Goal: Task Accomplishment & Management: Manage account settings

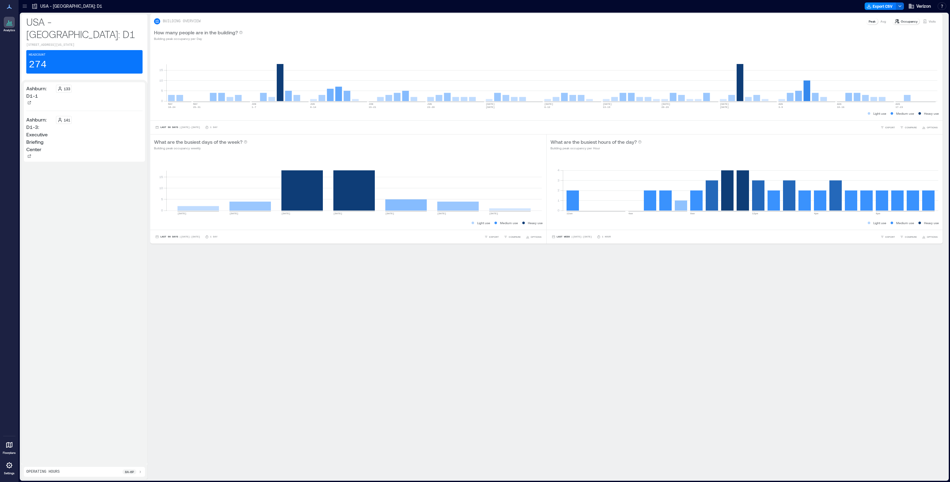
click at [9, 472] on p "Settings" at bounding box center [9, 474] width 11 height 4
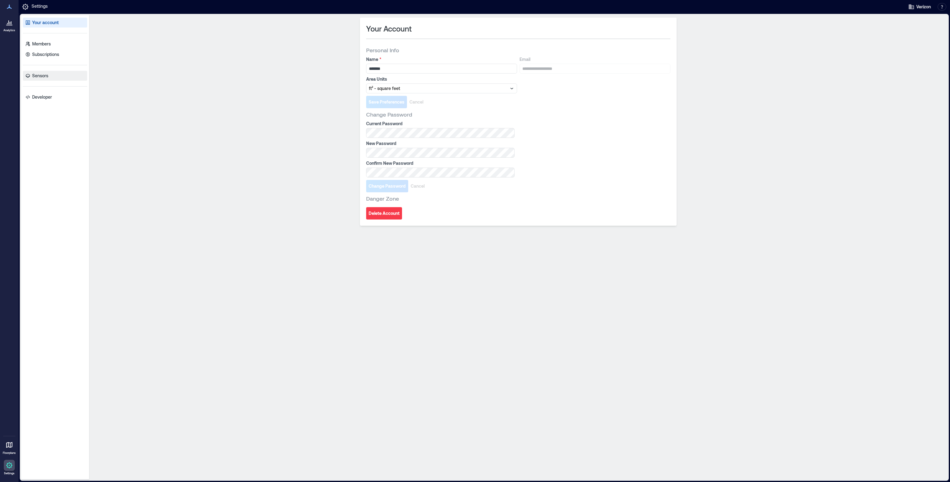
click at [37, 74] on p "Sensors" at bounding box center [40, 76] width 16 height 6
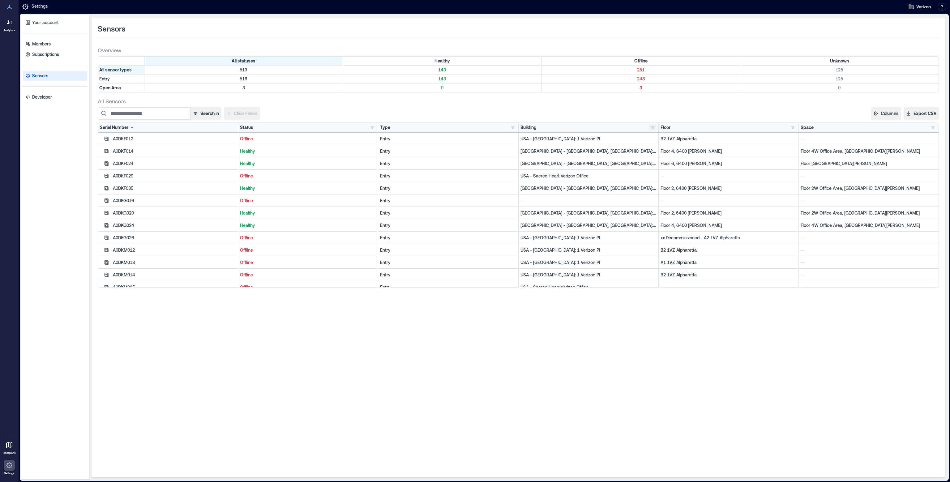
click at [653, 127] on button "button" at bounding box center [652, 127] width 7 height 6
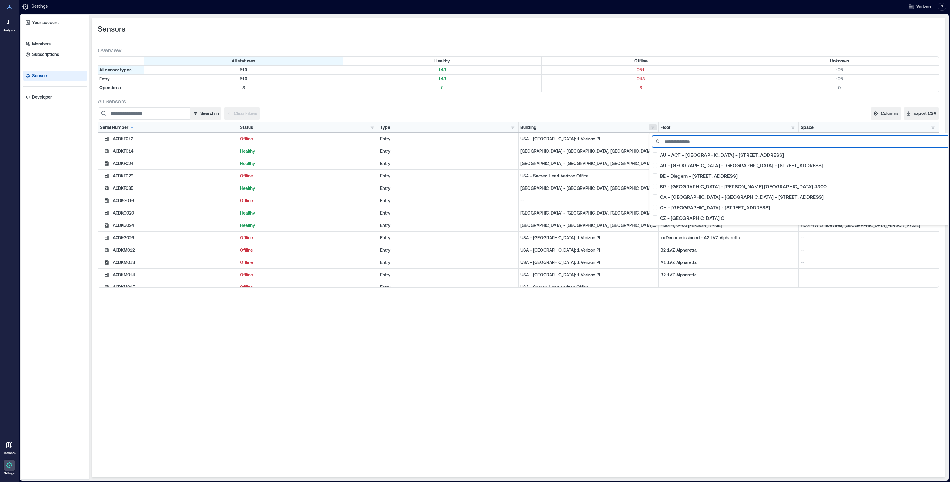
click at [678, 142] on input at bounding box center [809, 142] width 315 height 12
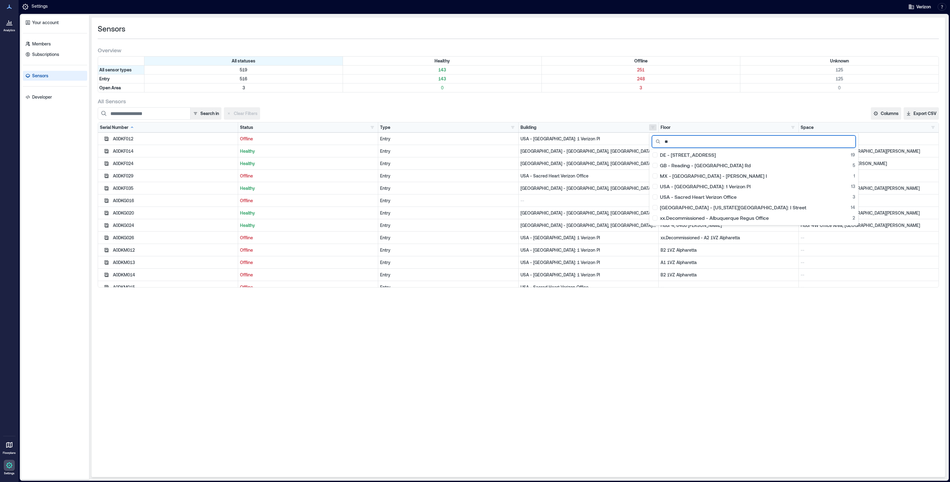
click at [687, 142] on input "**" at bounding box center [754, 142] width 204 height 12
type input "***"
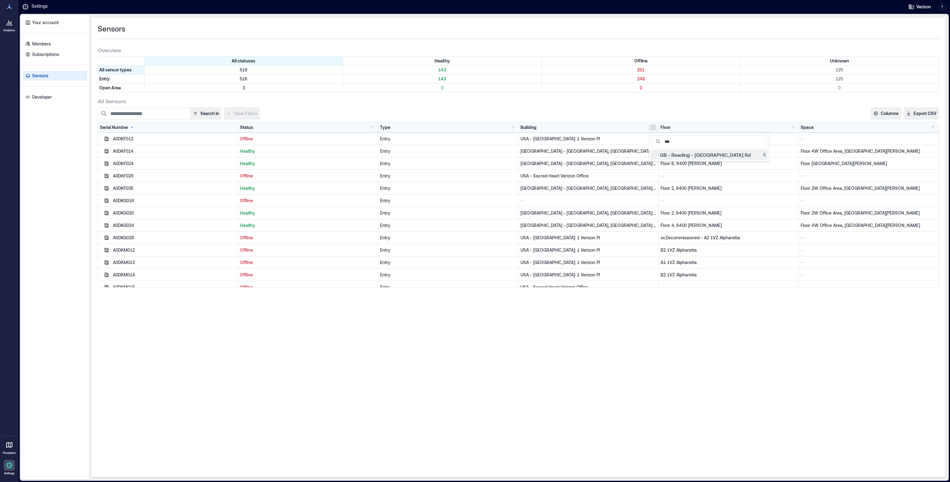
click at [684, 153] on div "GB - Reading - [GEOGRAPHIC_DATA] Rd 5" at bounding box center [709, 155] width 113 height 6
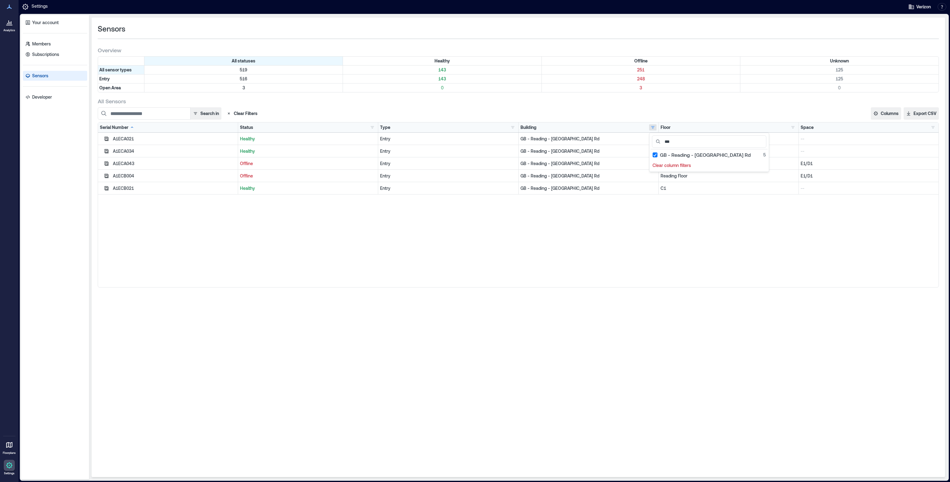
click at [651, 261] on div "A1ECA021 Healthy Entry GB - [GEOGRAPHIC_DATA] - [GEOGRAPHIC_DATA] Rd DG/EG -- A…" at bounding box center [518, 210] width 841 height 155
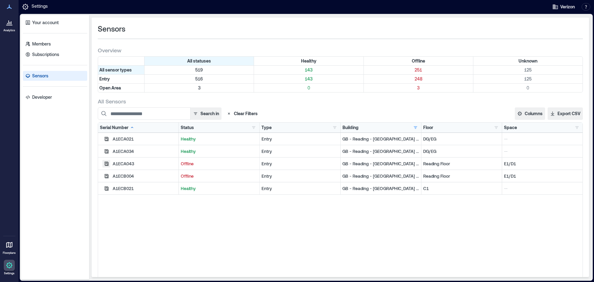
click at [108, 141] on icon "button" at bounding box center [107, 139] width 4 height 4
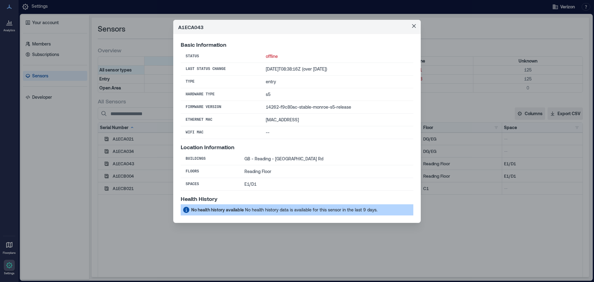
click at [110, 222] on div "A1ECA043 Basic Information Status offline Last Status Change [DATE]T08:38:16Z (…" at bounding box center [297, 141] width 594 height 282
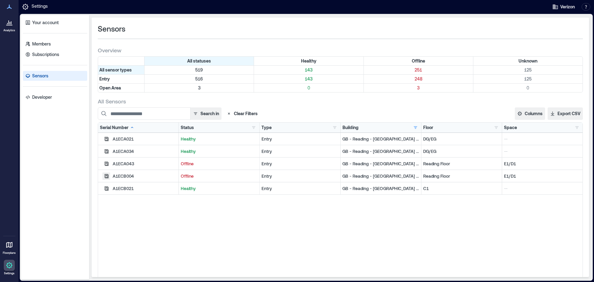
click at [106, 141] on icon "button" at bounding box center [107, 139] width 4 height 4
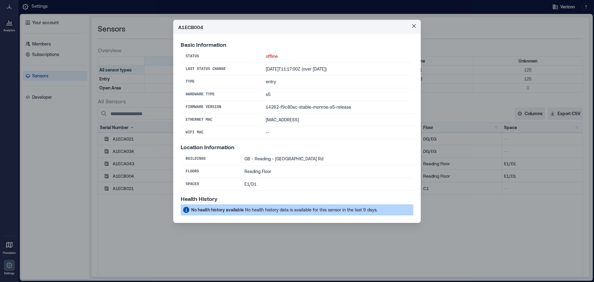
click at [124, 230] on div "A1ECB004 Basic Information Status offline Last Status Change [DATE]T11:17:00Z (…" at bounding box center [297, 141] width 594 height 282
